Goal: Register for event/course

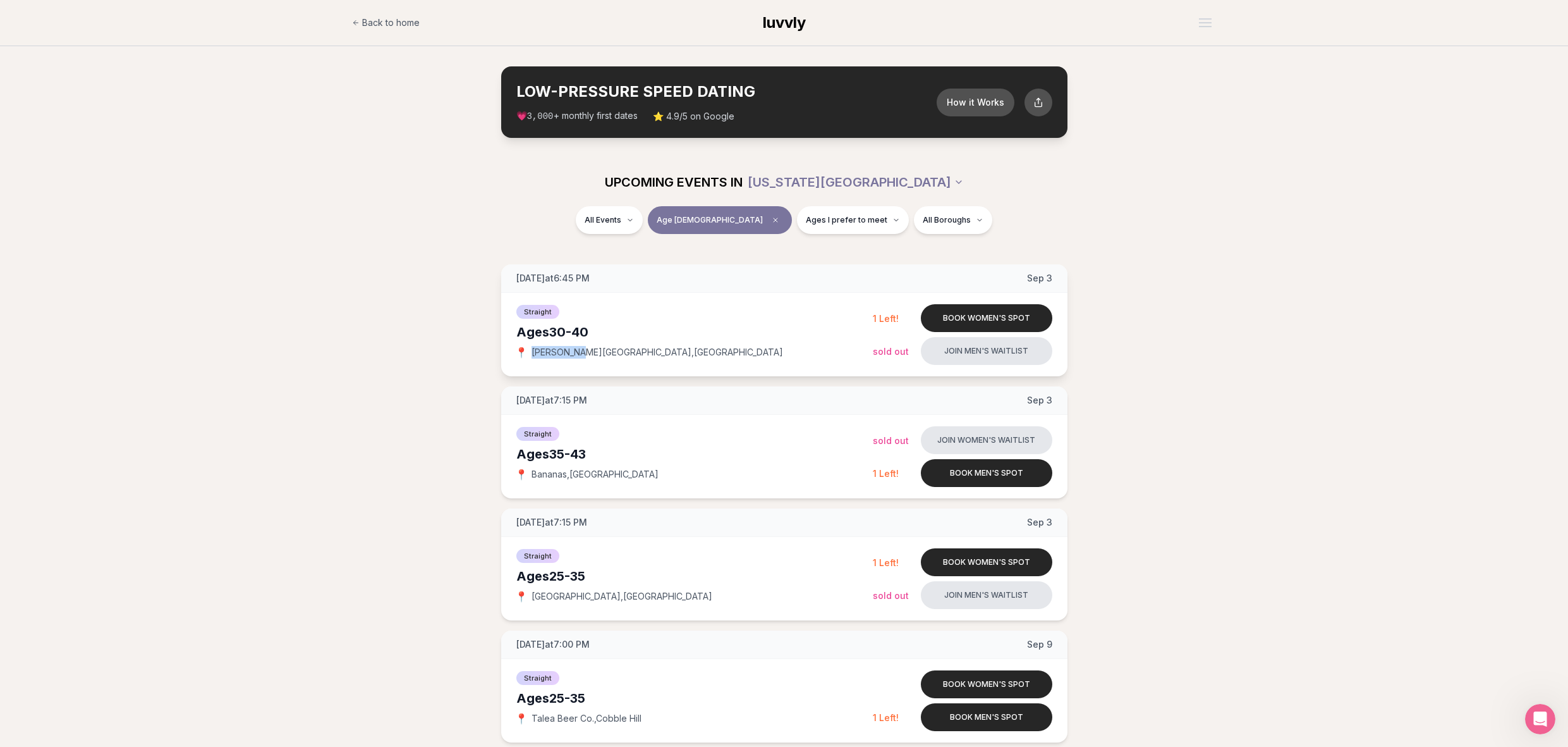
drag, startPoint x: 533, startPoint y: 350, endPoint x: 580, endPoint y: 351, distance: 47.0
click at [580, 351] on span "[PERSON_NAME][GEOGRAPHIC_DATA] , [GEOGRAPHIC_DATA]" at bounding box center [657, 352] width 252 height 13
copy span "[PERSON_NAME][GEOGRAPHIC_DATA]"
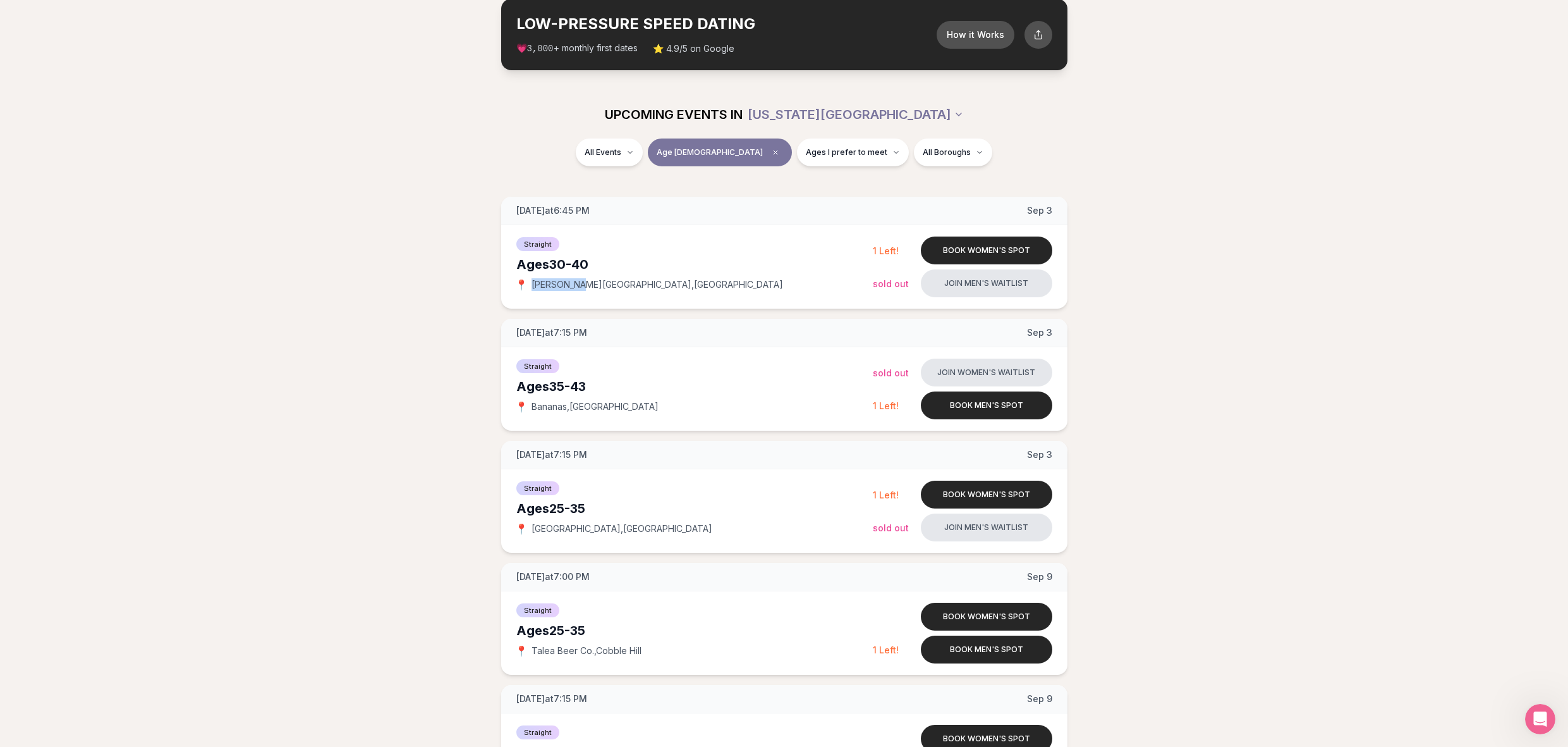
scroll to position [63, 0]
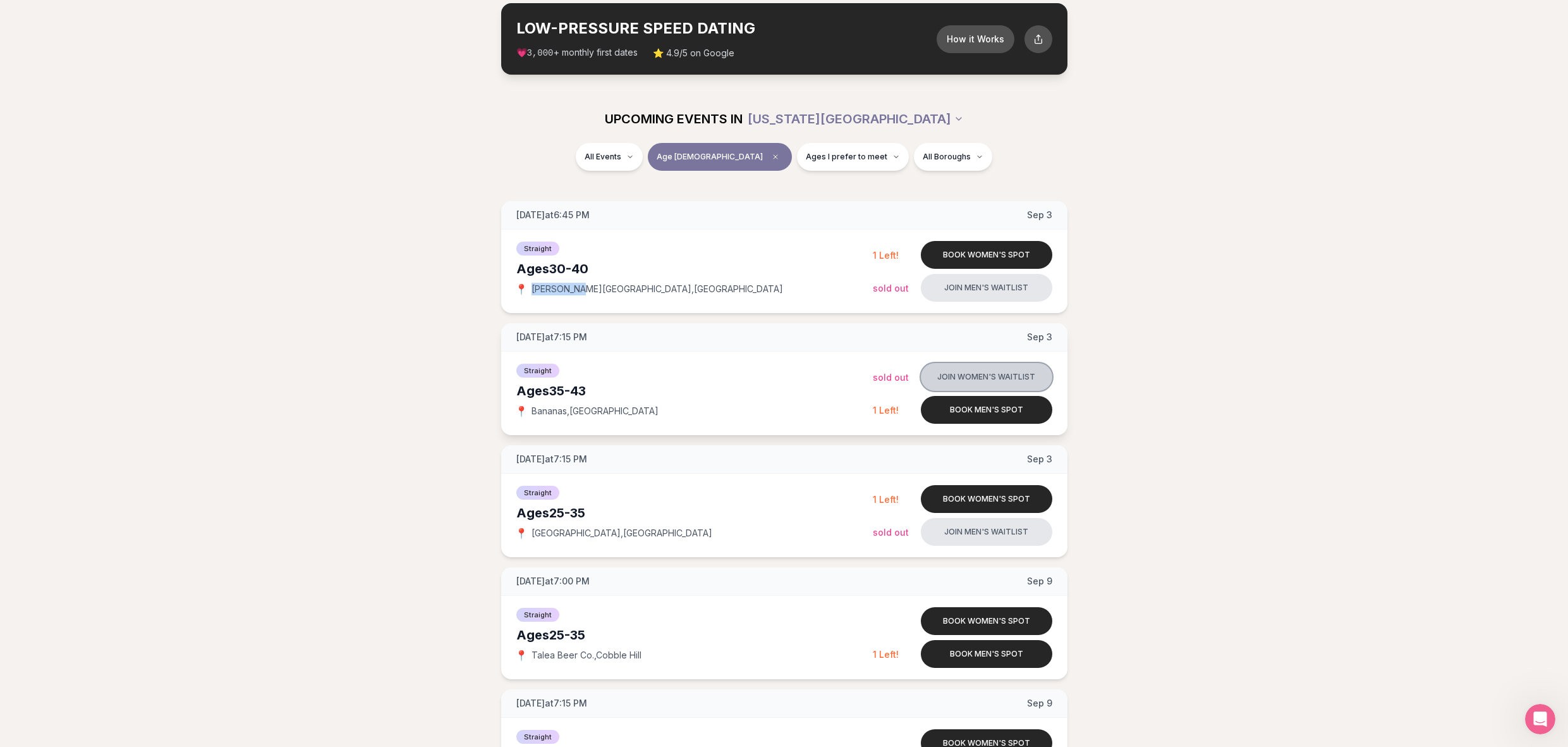
click at [1003, 372] on button "Join women's waitlist" at bounding box center [986, 377] width 131 height 28
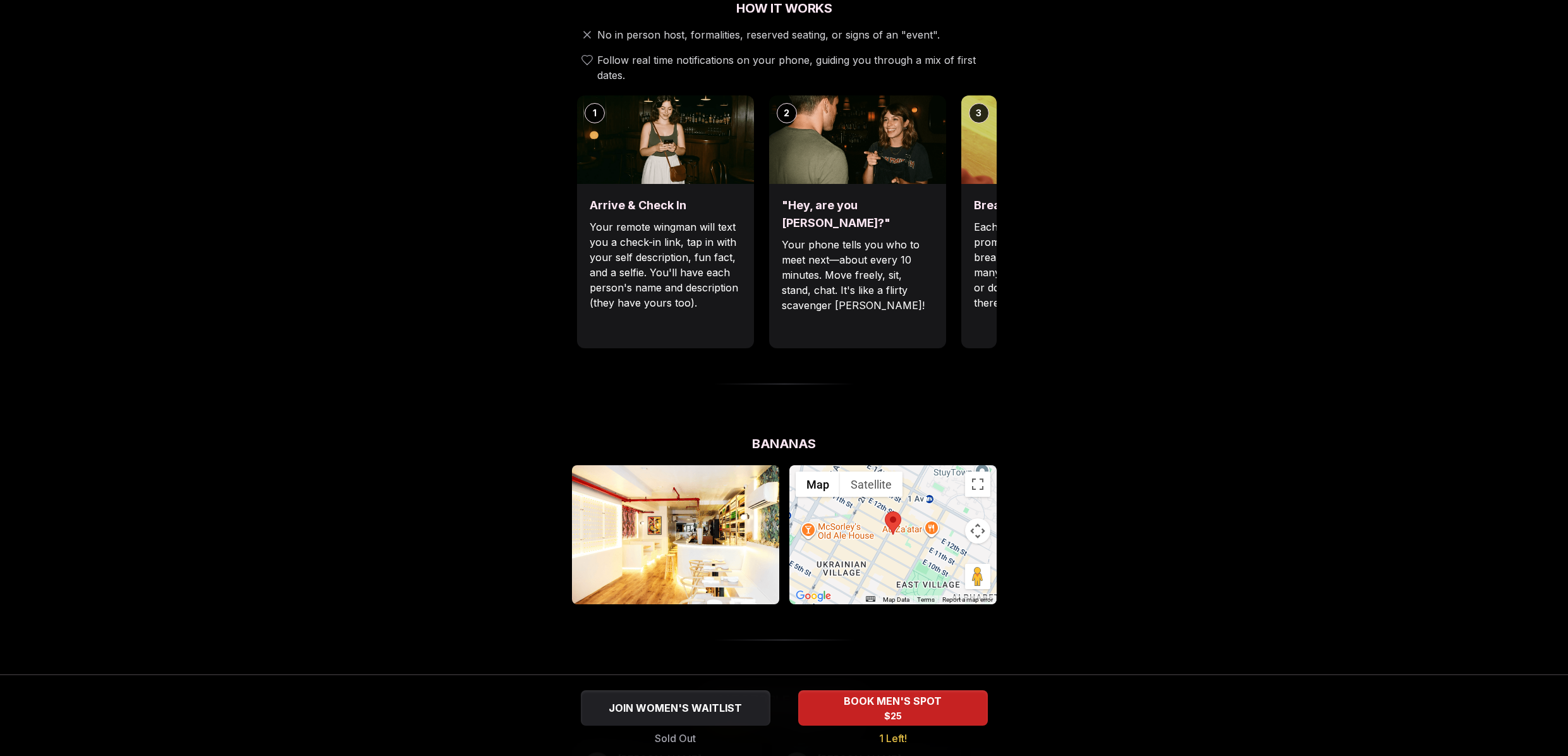
scroll to position [569, 0]
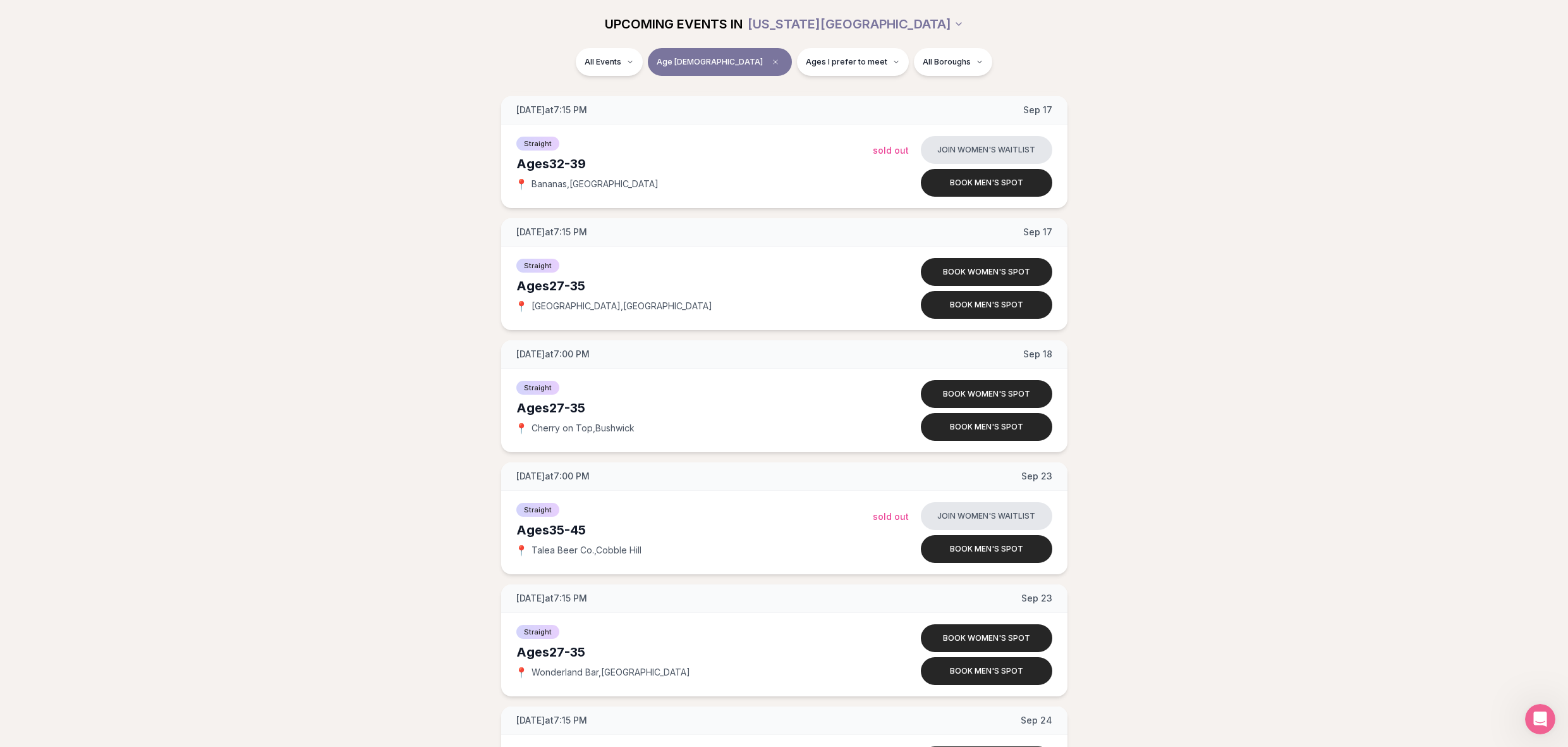
scroll to position [1960, 0]
